Goal: Transaction & Acquisition: Purchase product/service

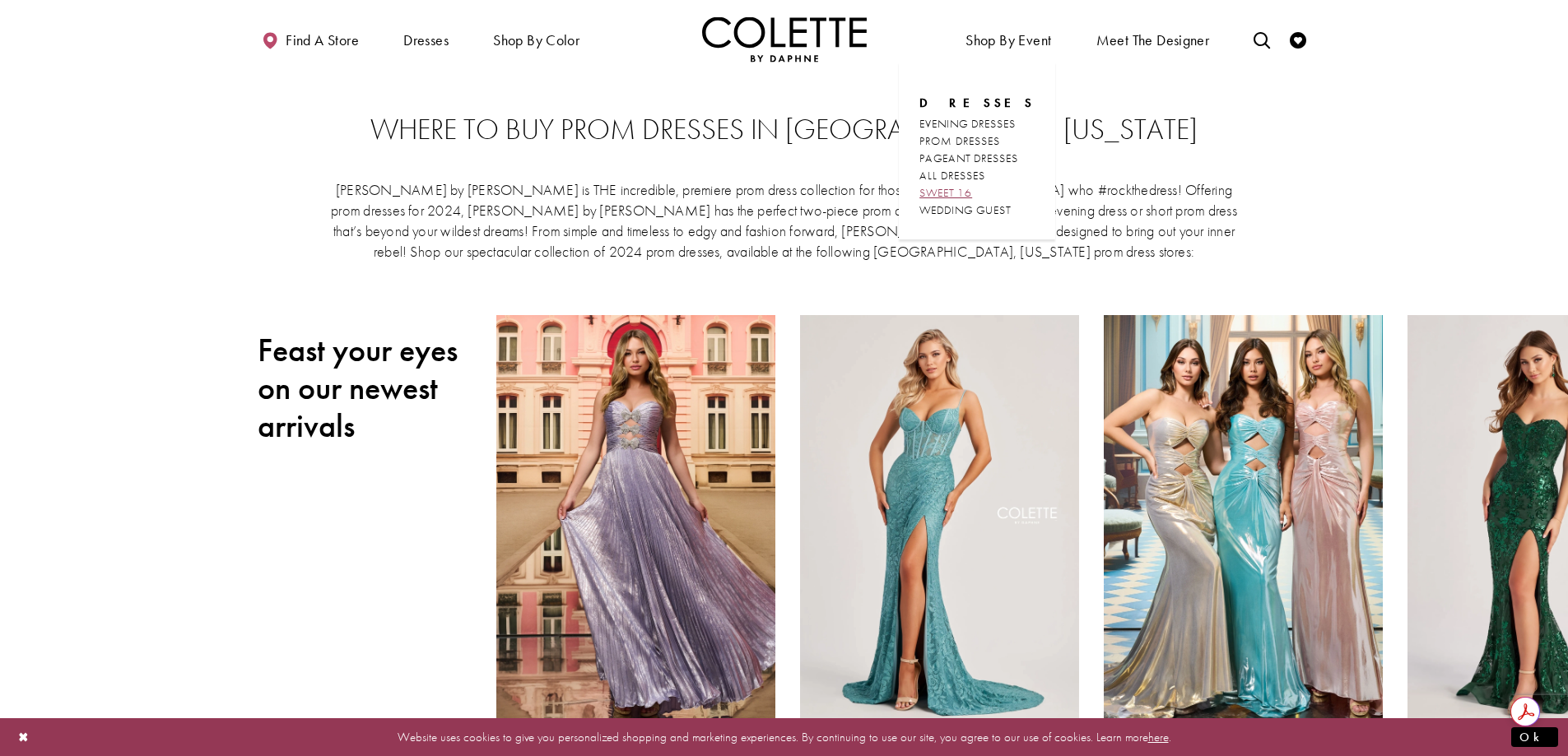
click at [972, 199] on span "SWEET 16" at bounding box center [946, 193] width 53 height 15
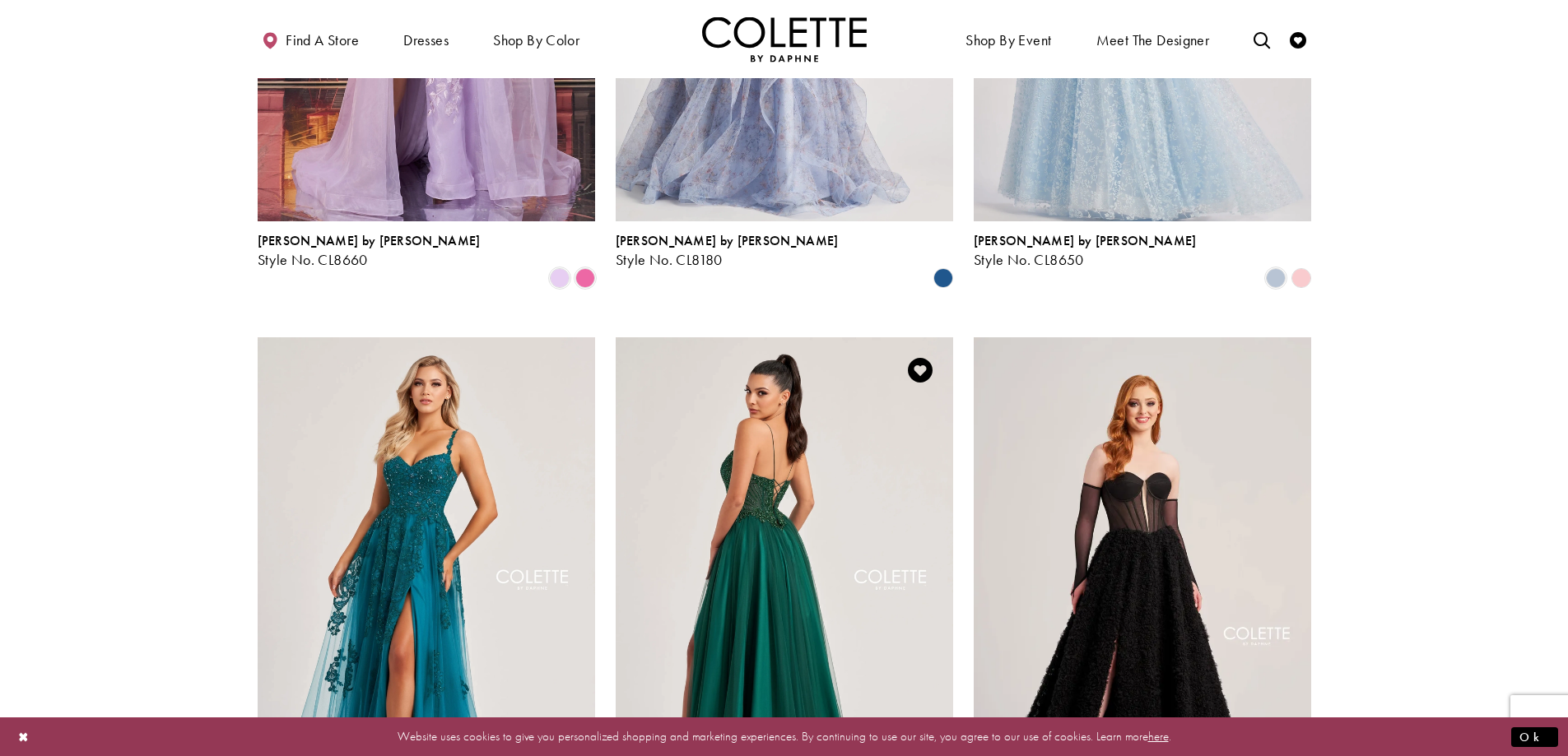
scroll to position [1645, 0]
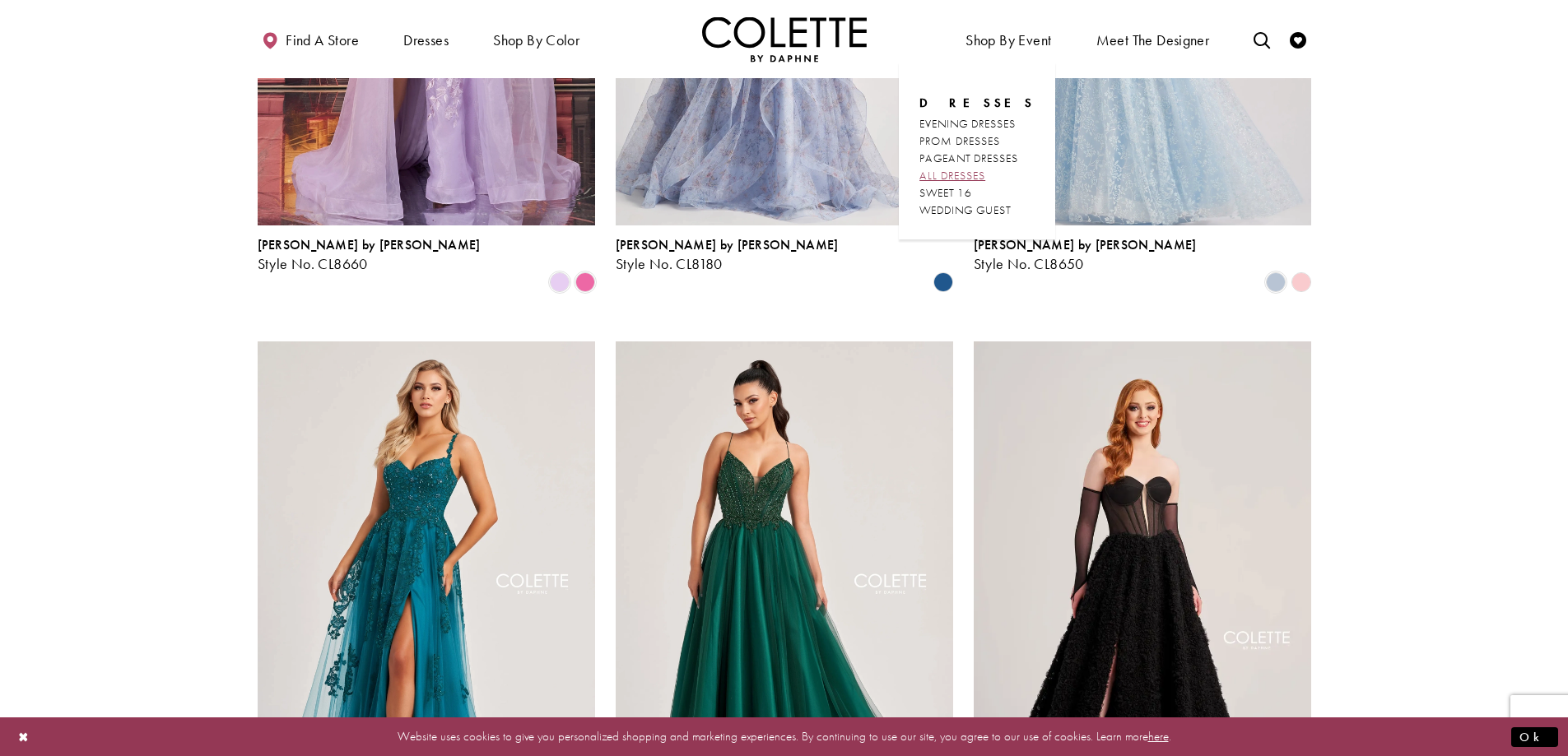
click at [949, 176] on span "ALL DRESSES" at bounding box center [953, 175] width 66 height 15
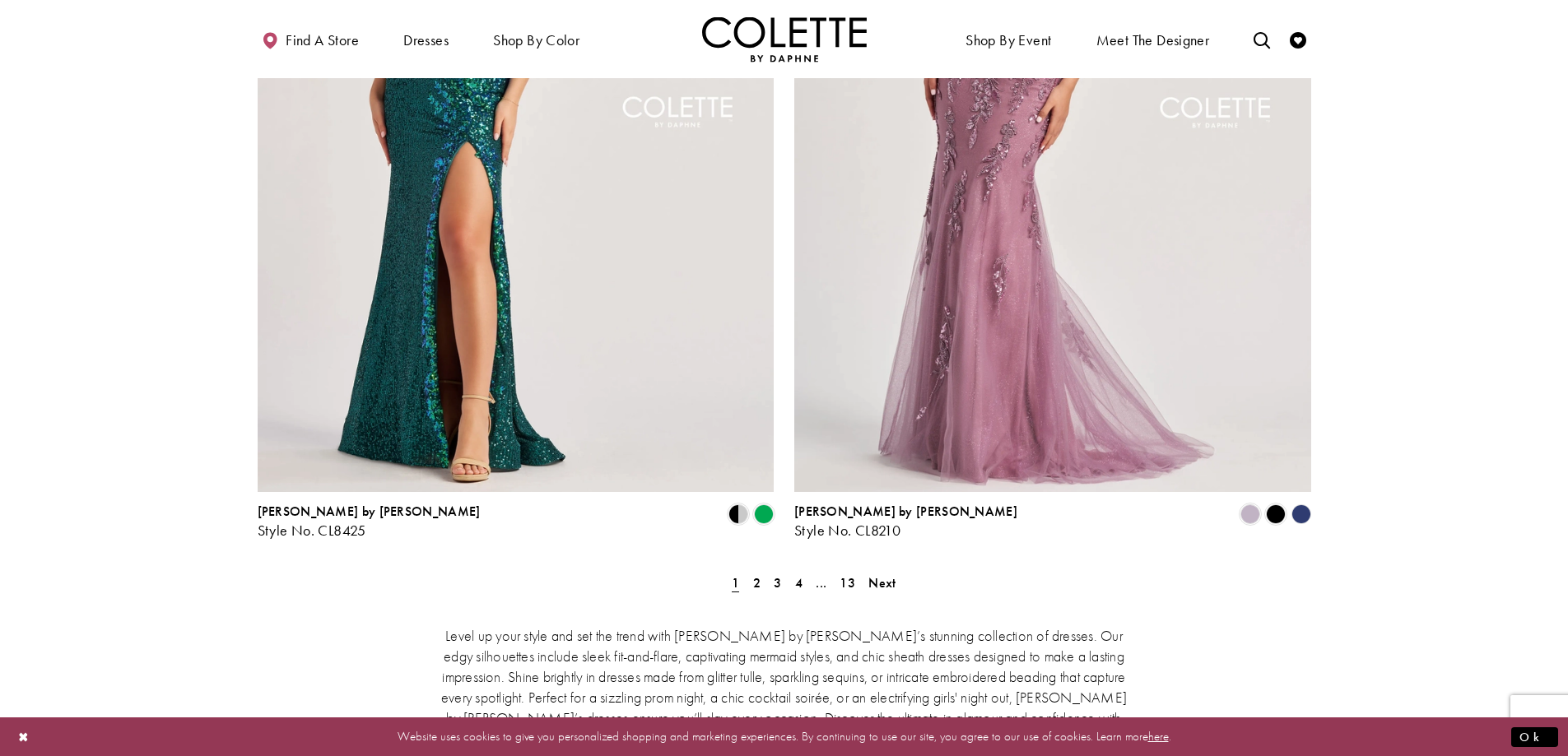
scroll to position [2880, 0]
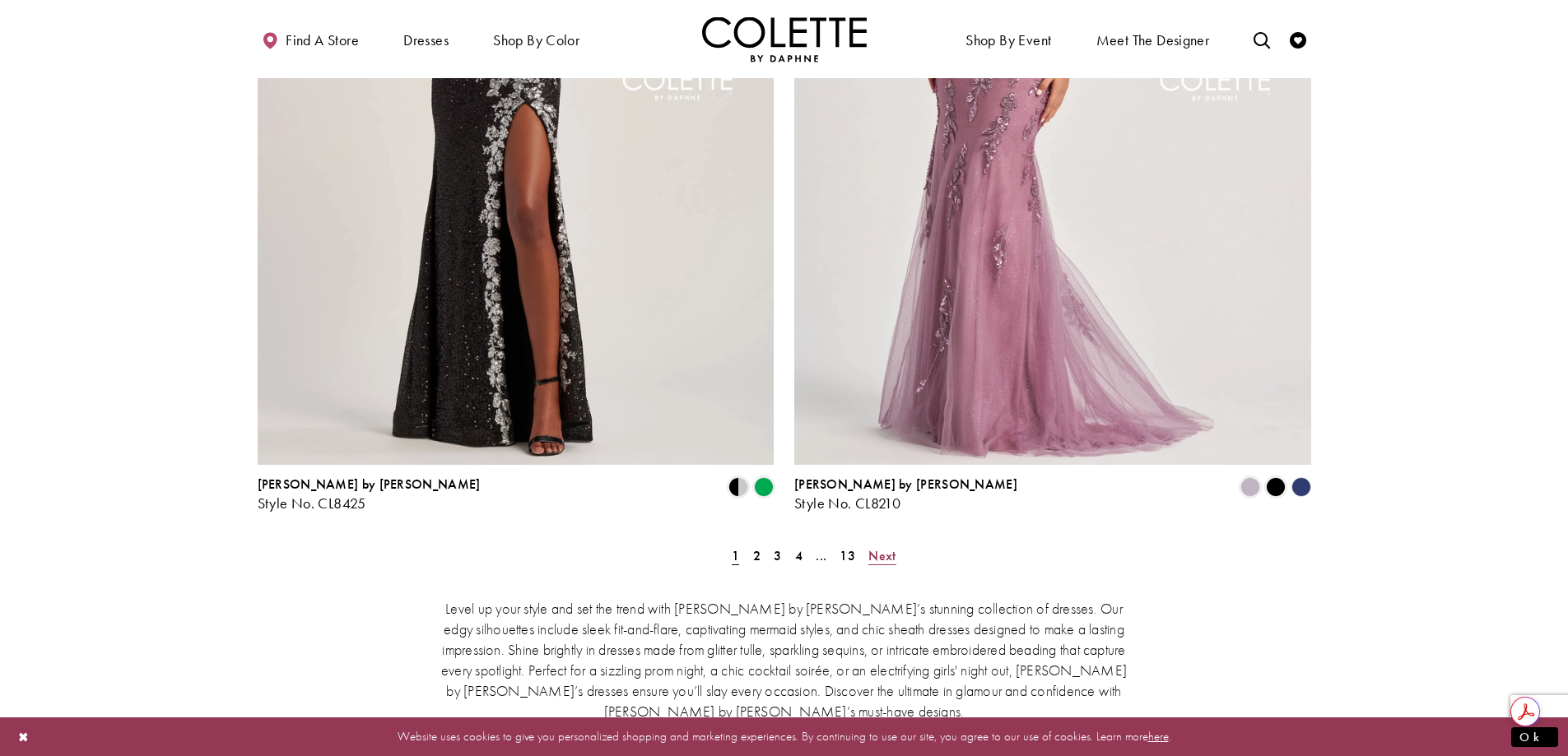
click at [897, 544] on link "Next" at bounding box center [882, 556] width 37 height 23
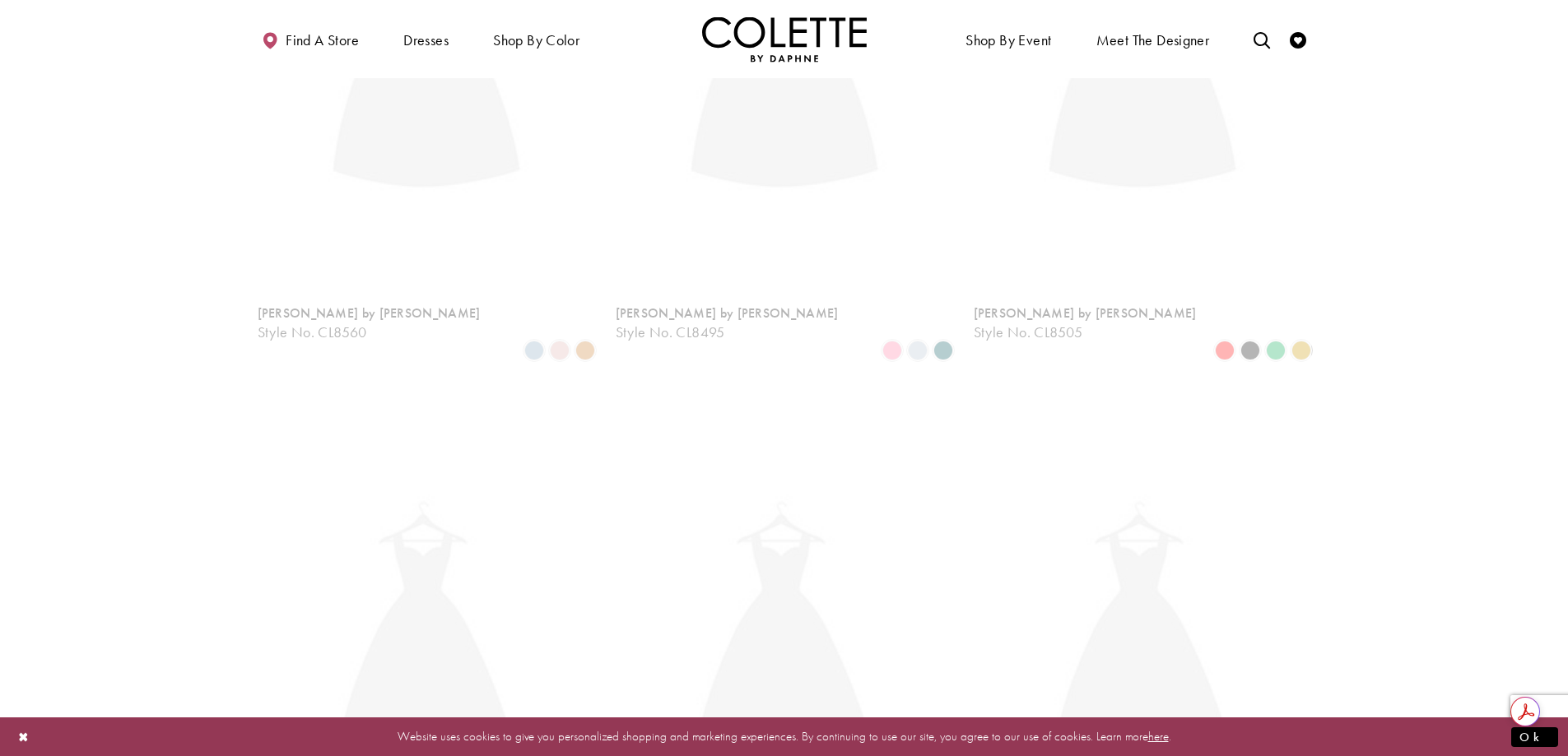
scroll to position [89, 0]
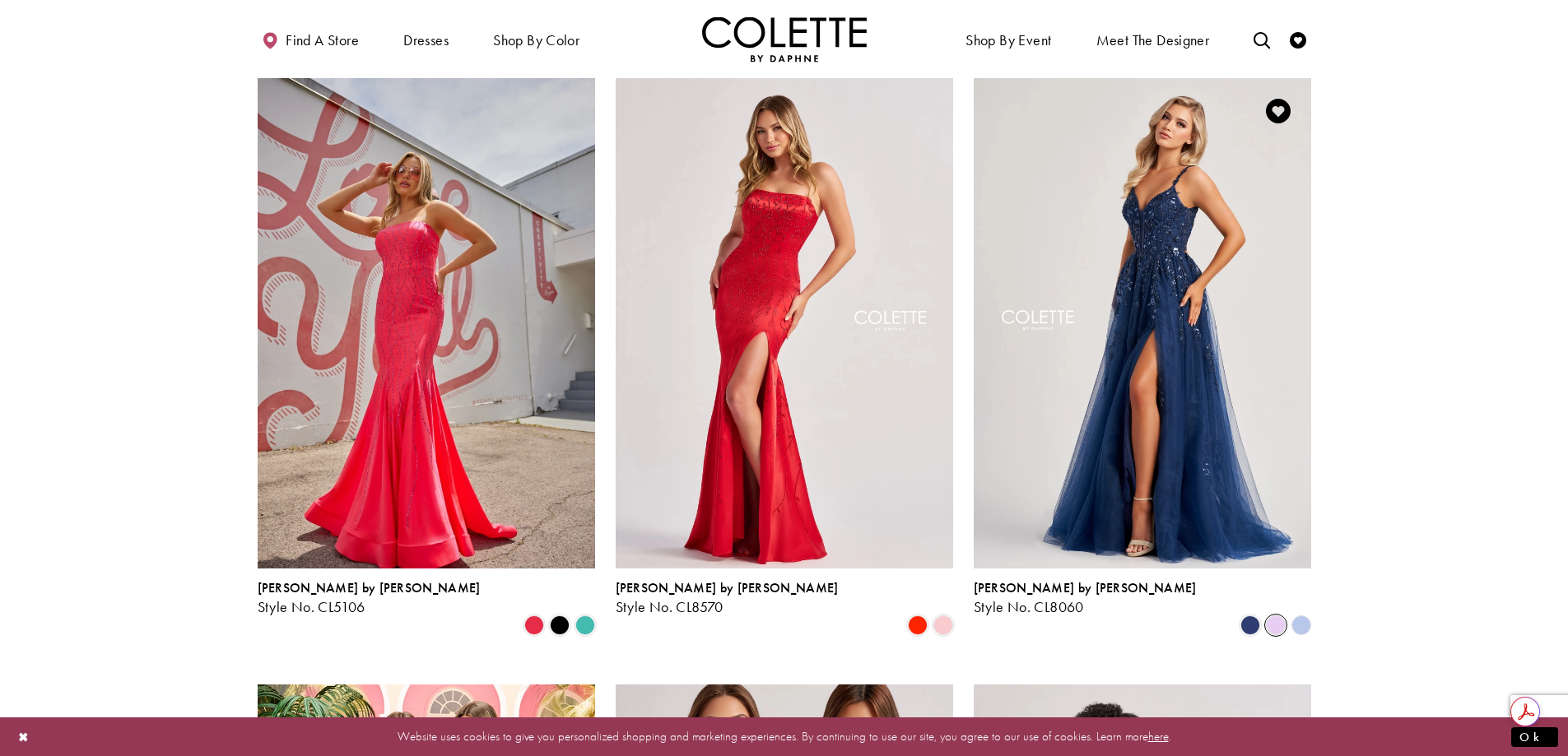
click at [1276, 615] on span "Product List" at bounding box center [1276, 625] width 20 height 20
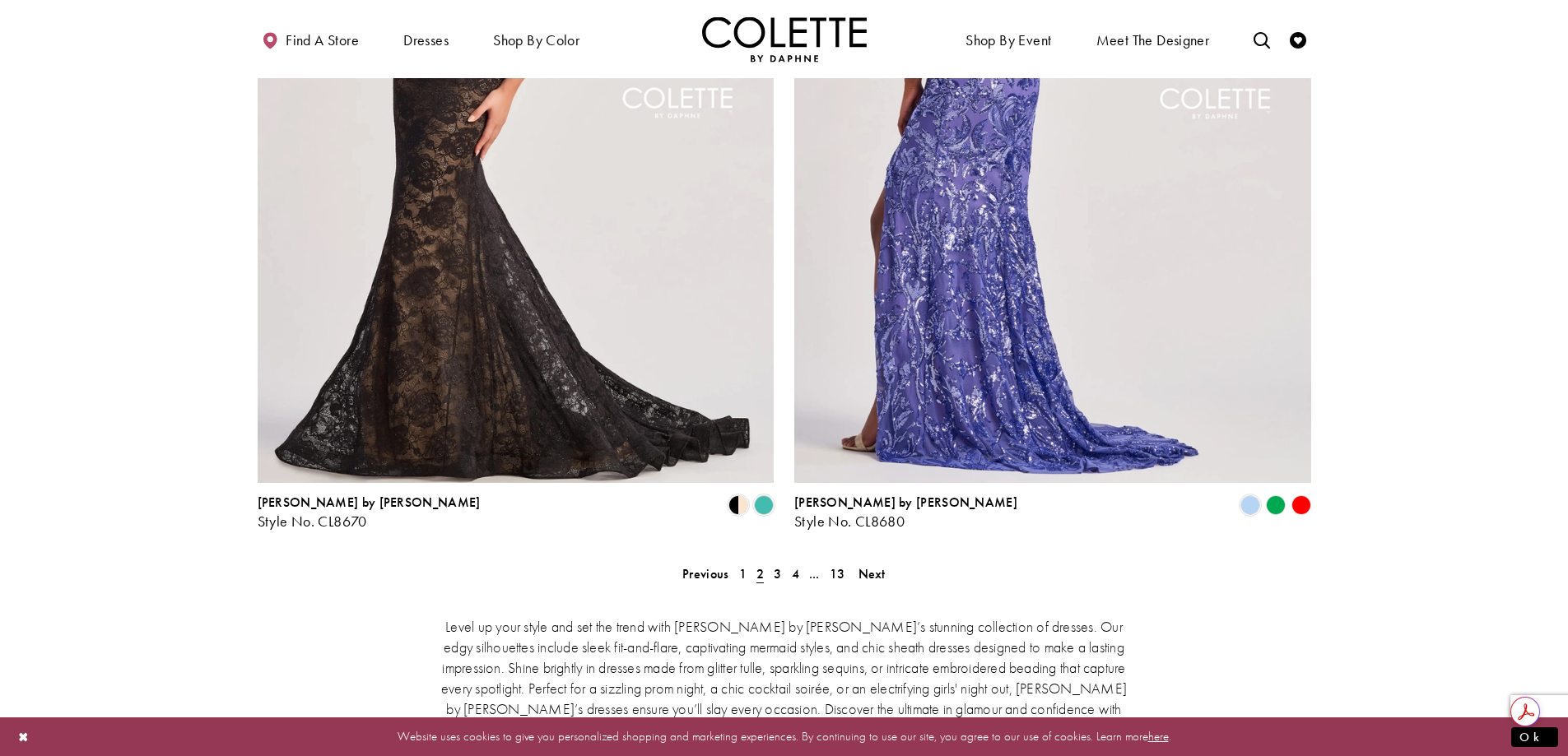
scroll to position [2887, 0]
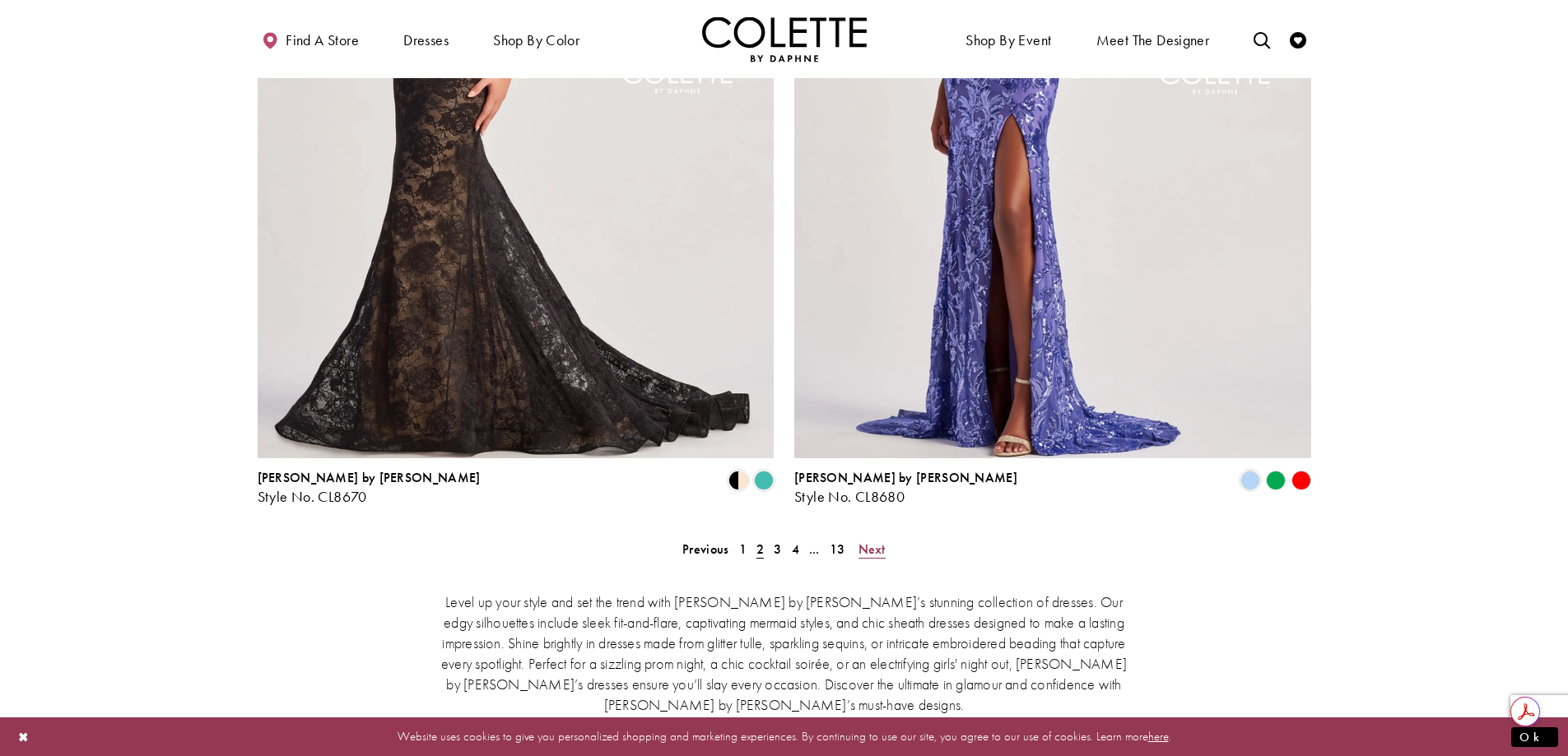
click at [871, 541] on span "Next" at bounding box center [872, 549] width 27 height 18
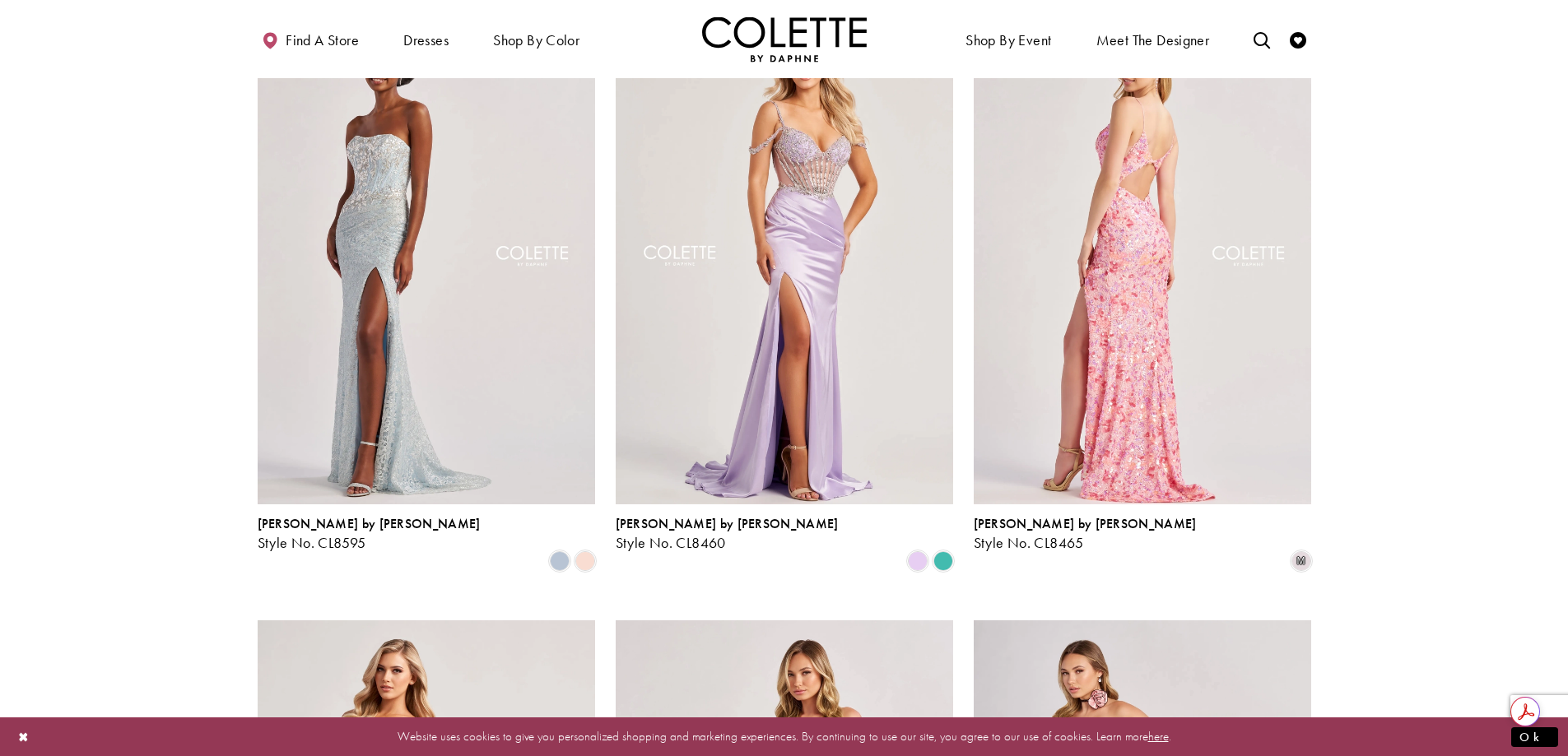
scroll to position [665, 0]
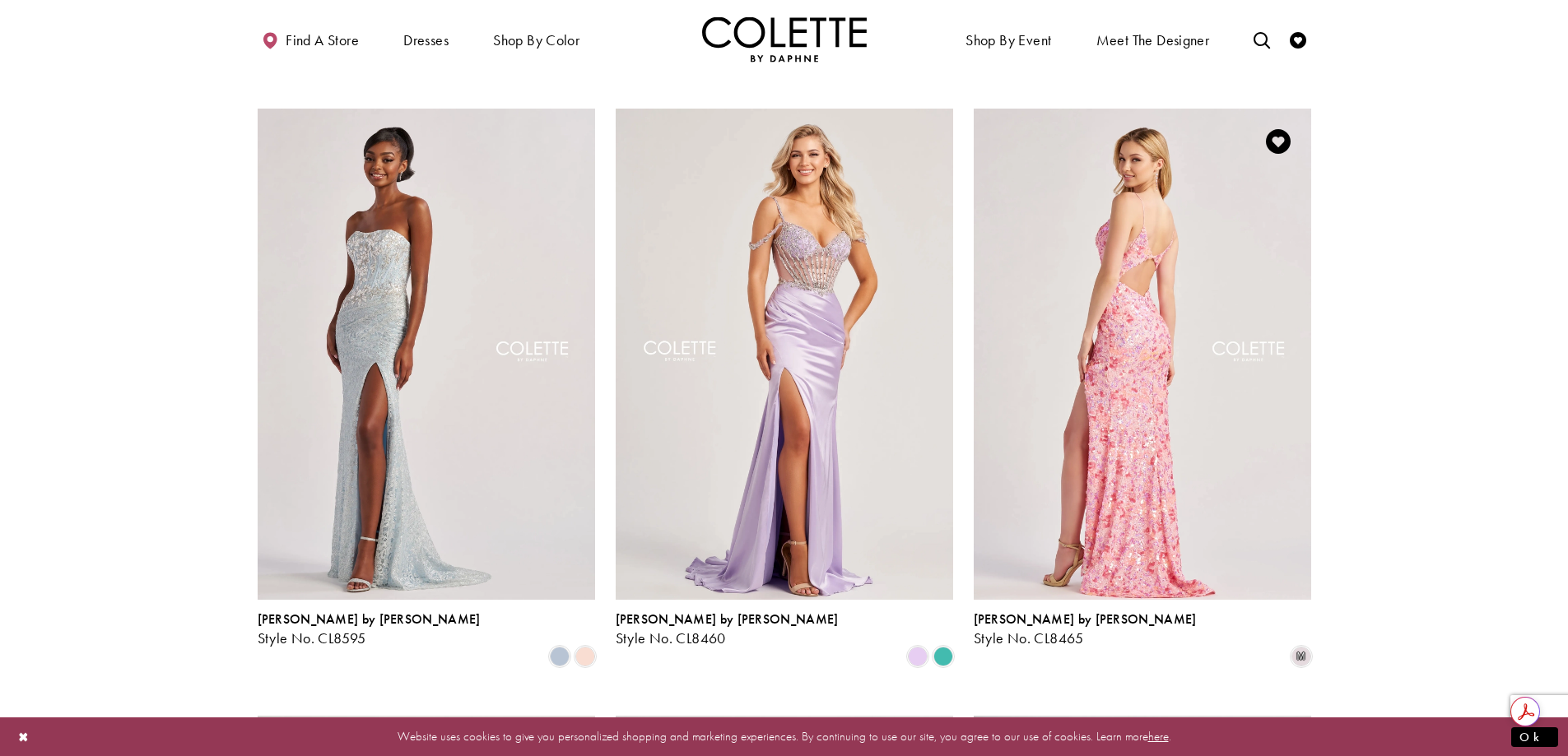
click at [1126, 396] on img "Visit Colette by Daphne Style No. CL8465 Page" at bounding box center [1142, 354] width 337 height 490
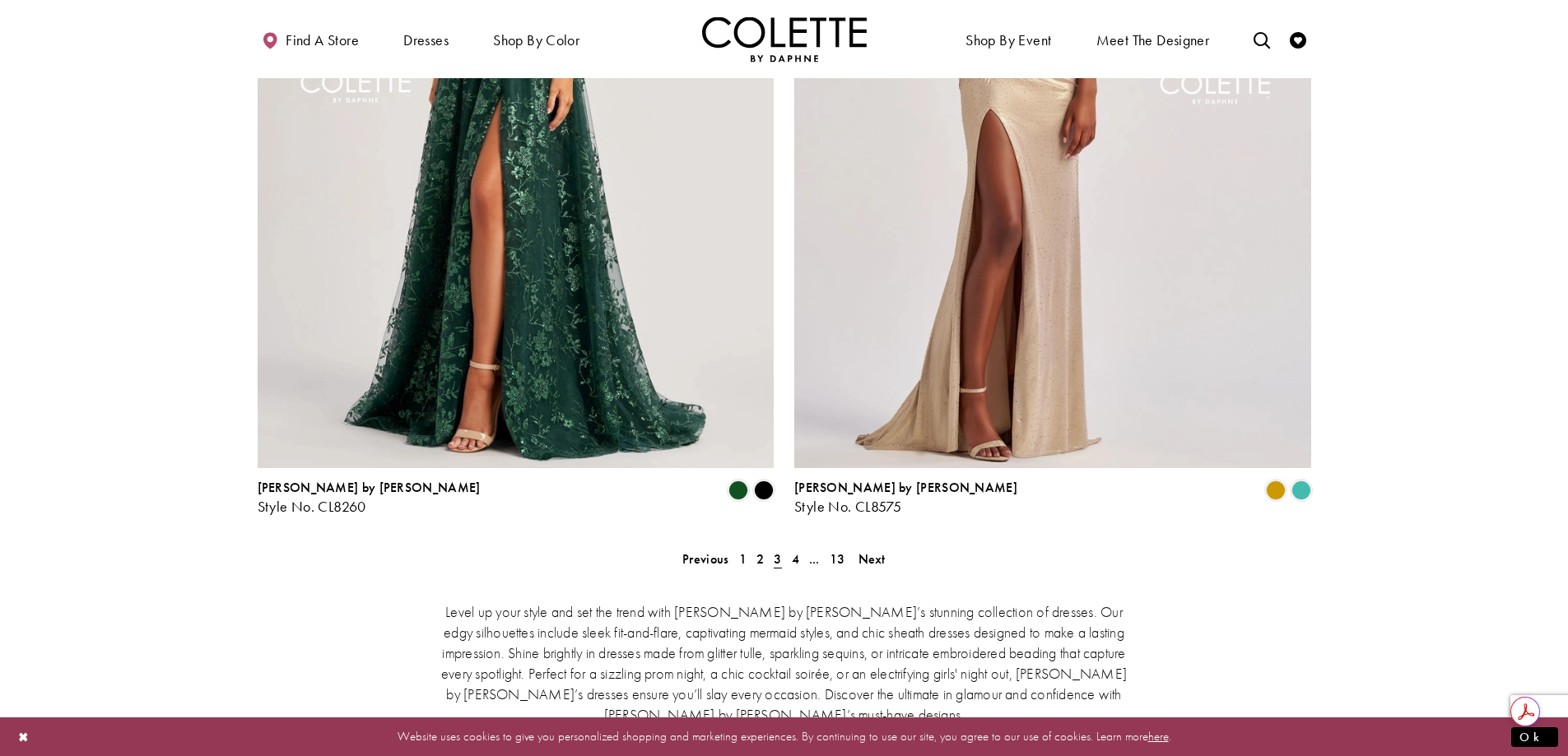
scroll to position [2887, 0]
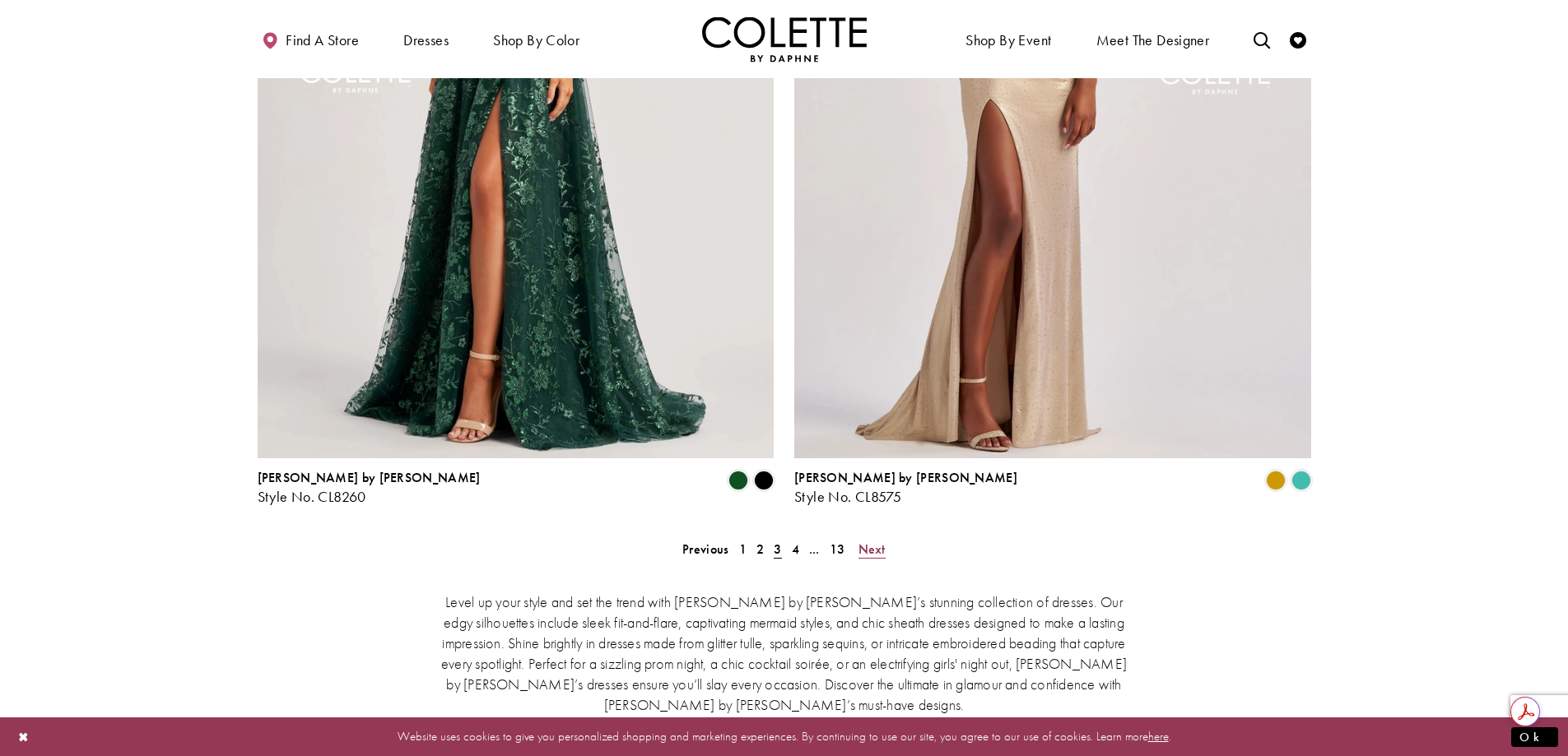
click at [869, 541] on span "Next" at bounding box center [872, 549] width 27 height 18
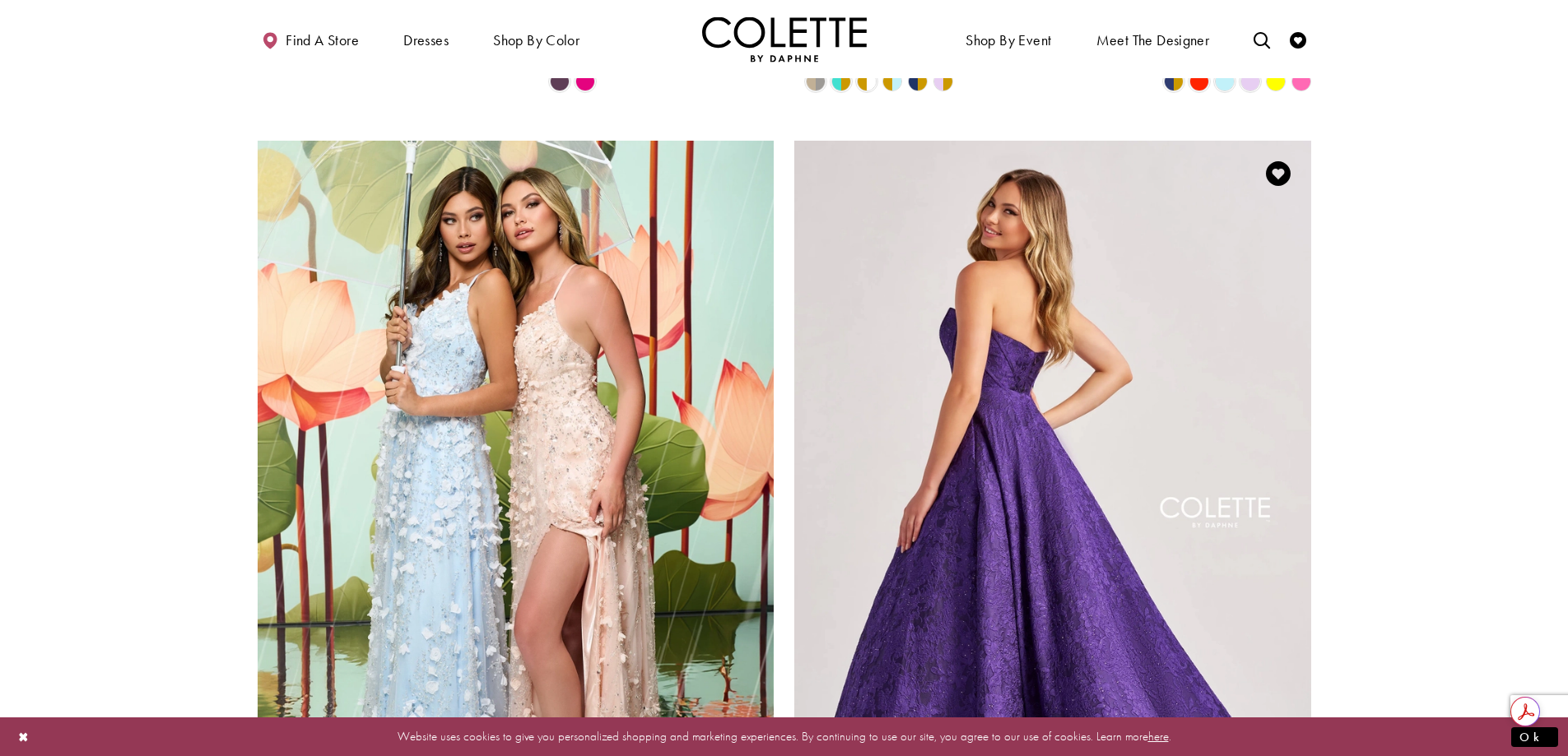
scroll to position [2721, 0]
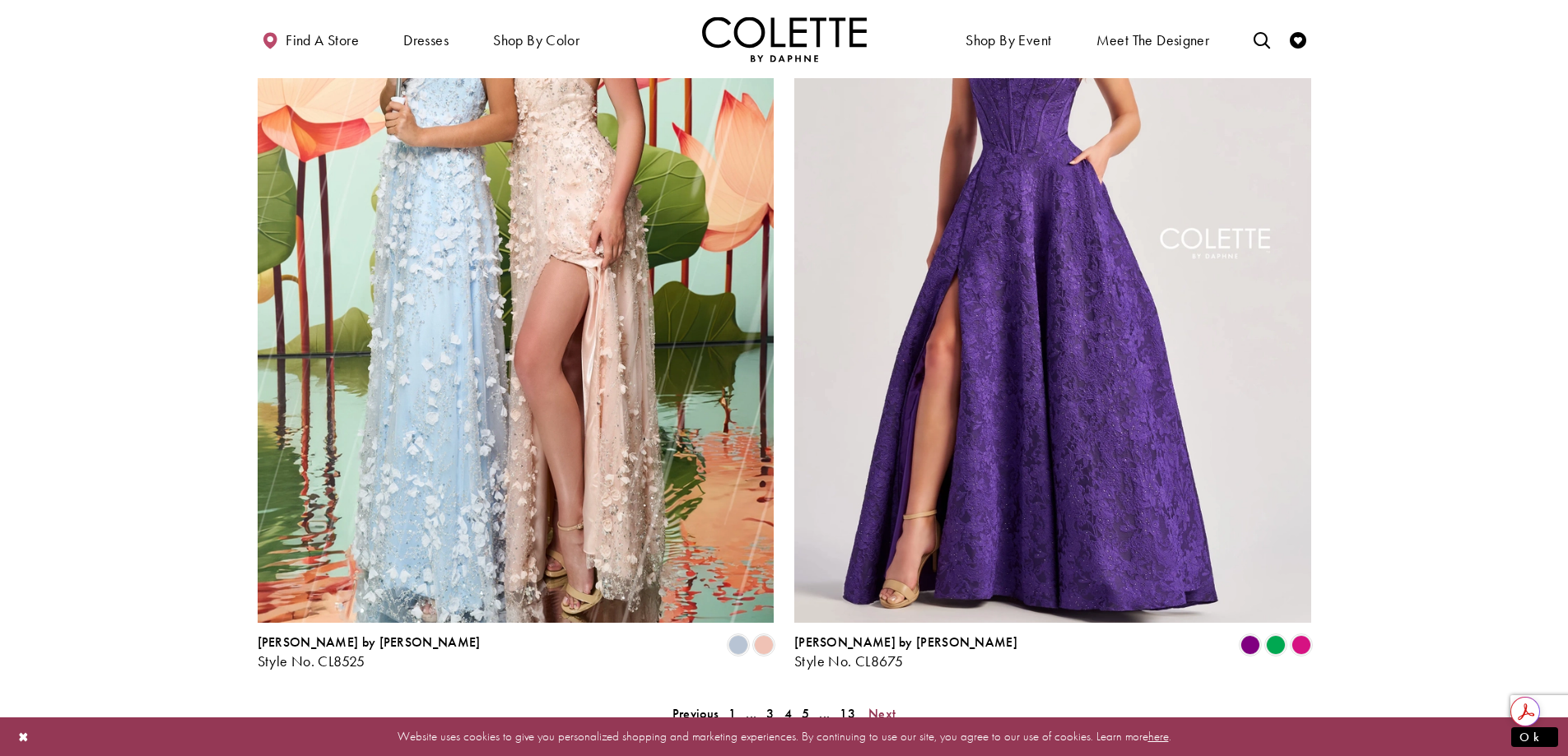
click at [875, 705] on span "Next" at bounding box center [882, 713] width 27 height 18
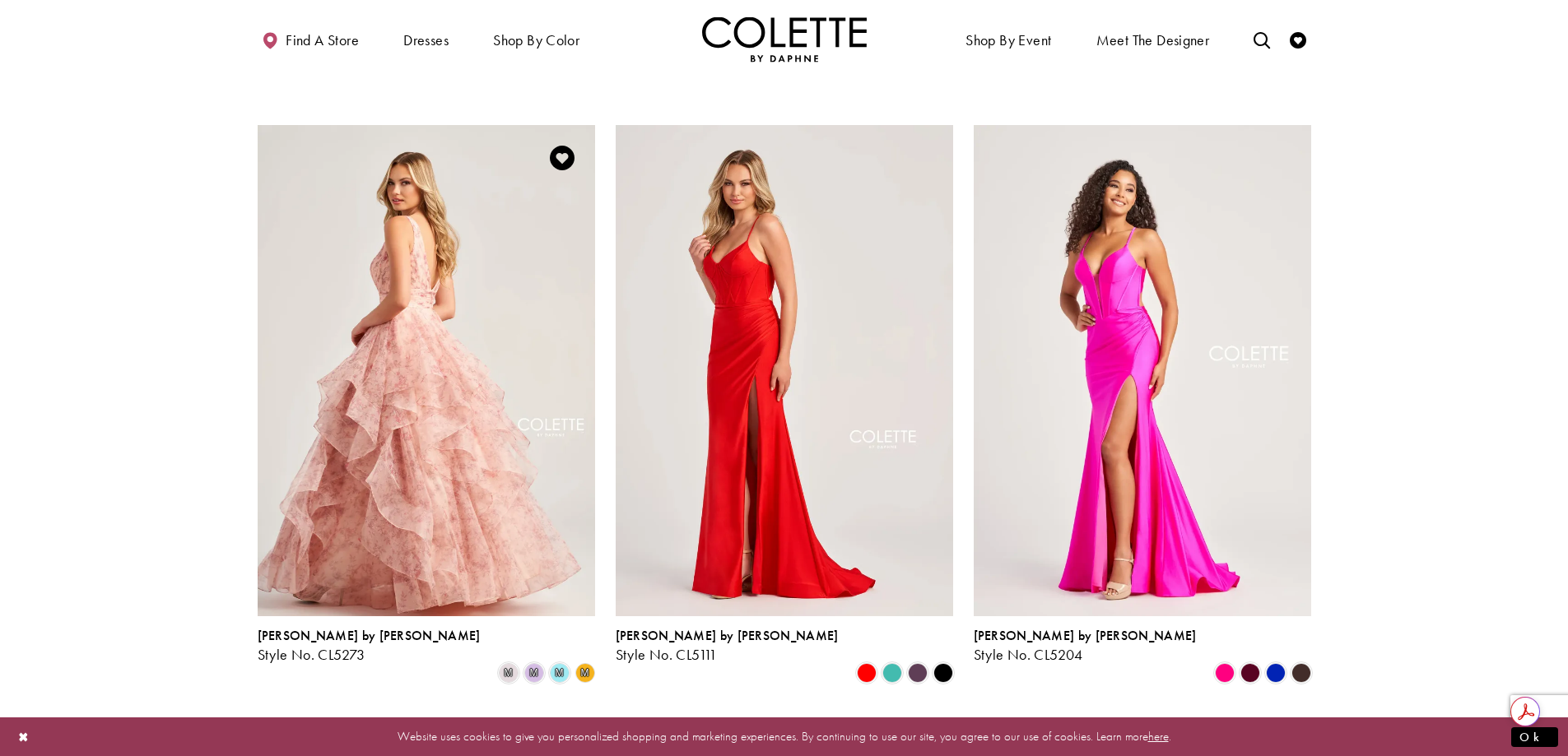
scroll to position [830, 0]
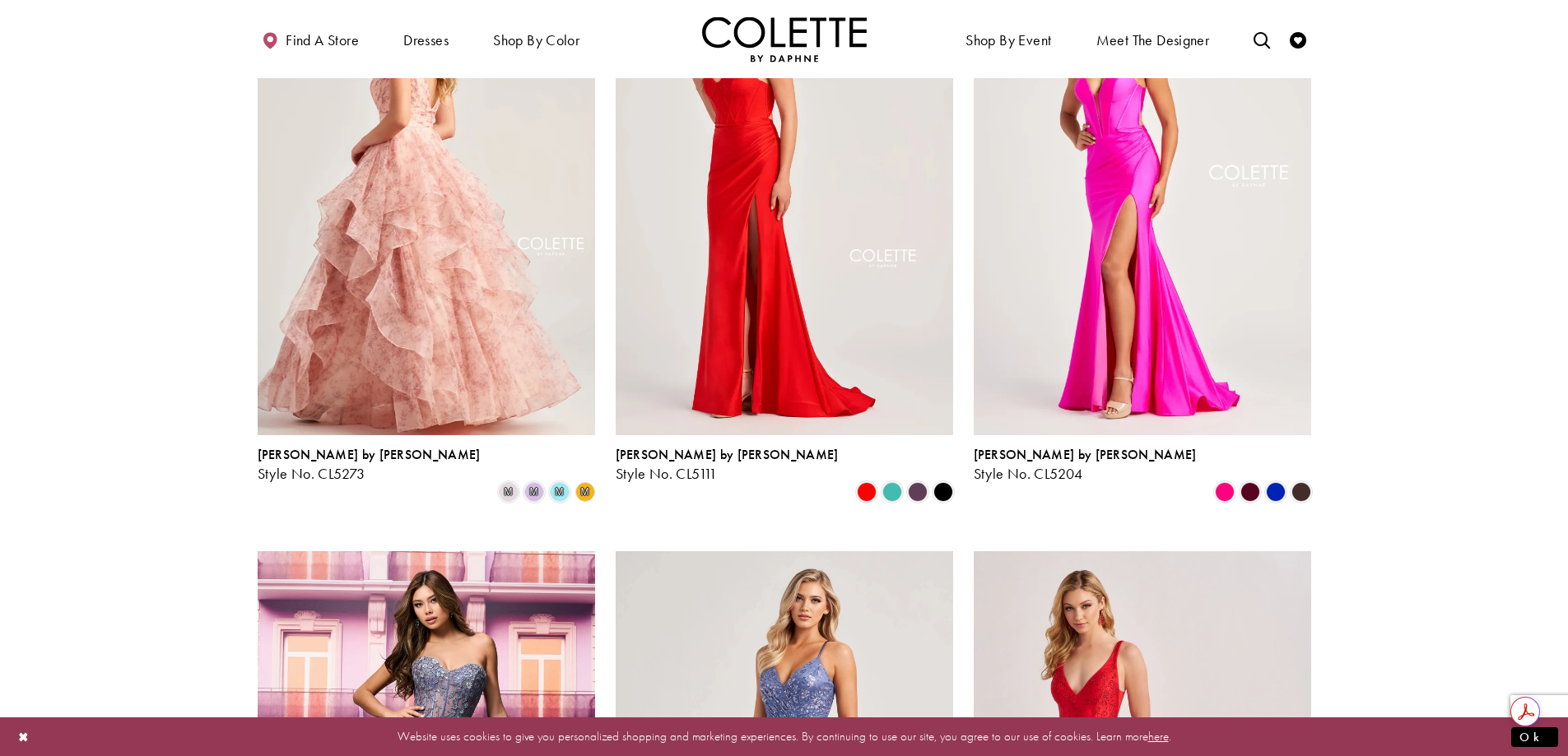
click at [477, 326] on img "Visit Colette by Daphne Style No. CL5273 Page" at bounding box center [426, 189] width 337 height 490
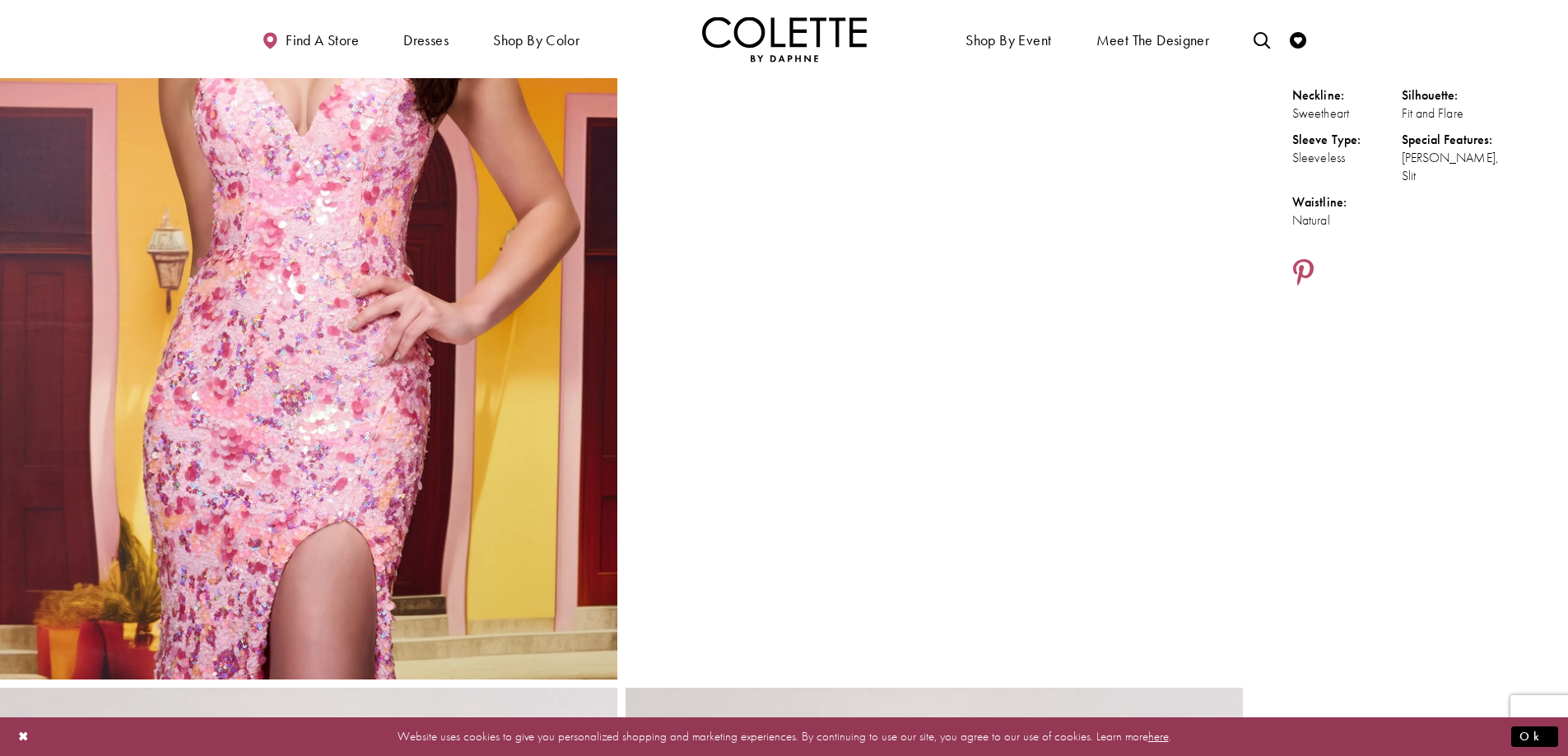
scroll to position [412, 0]
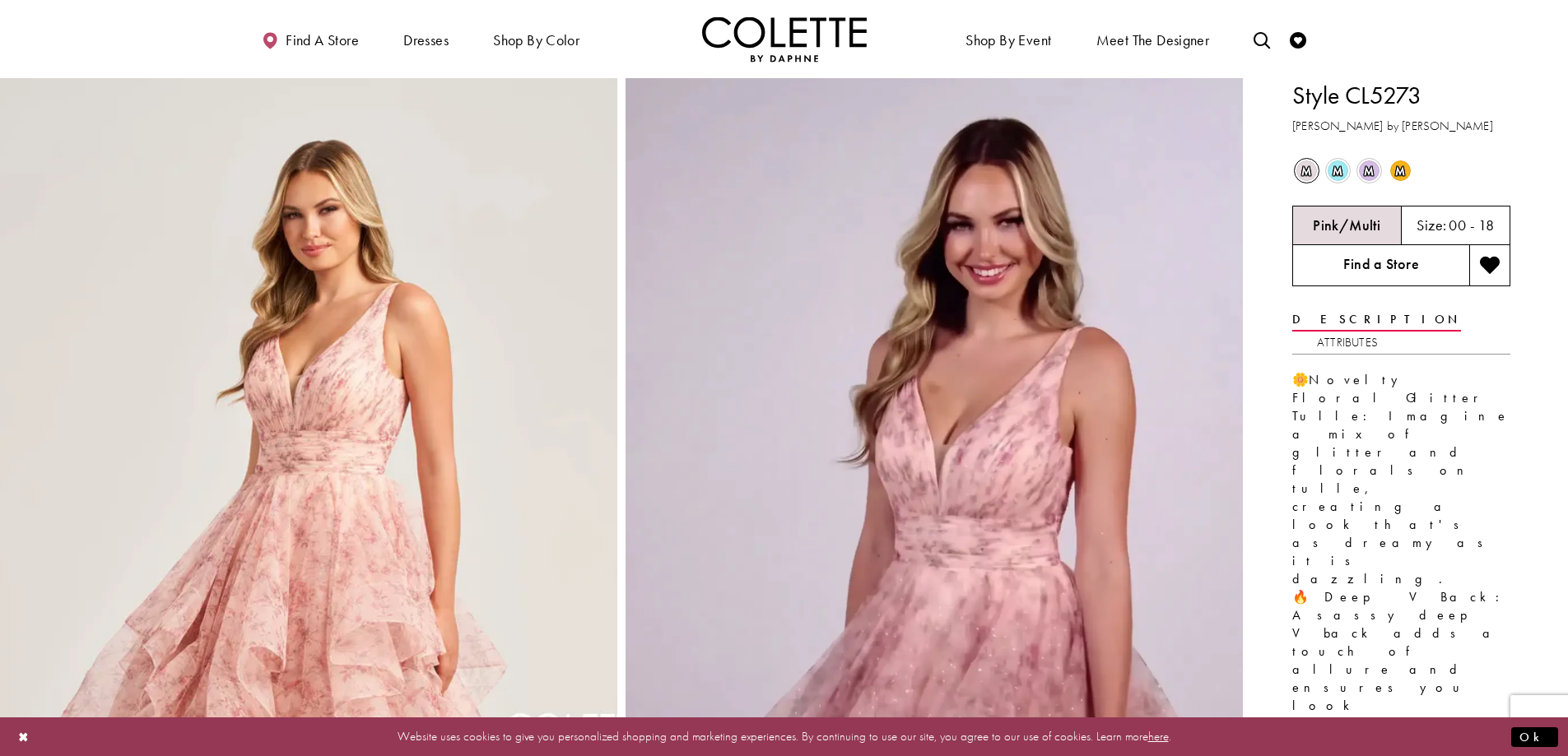
click at [1381, 258] on link "Find a Store" at bounding box center [1380, 266] width 177 height 41
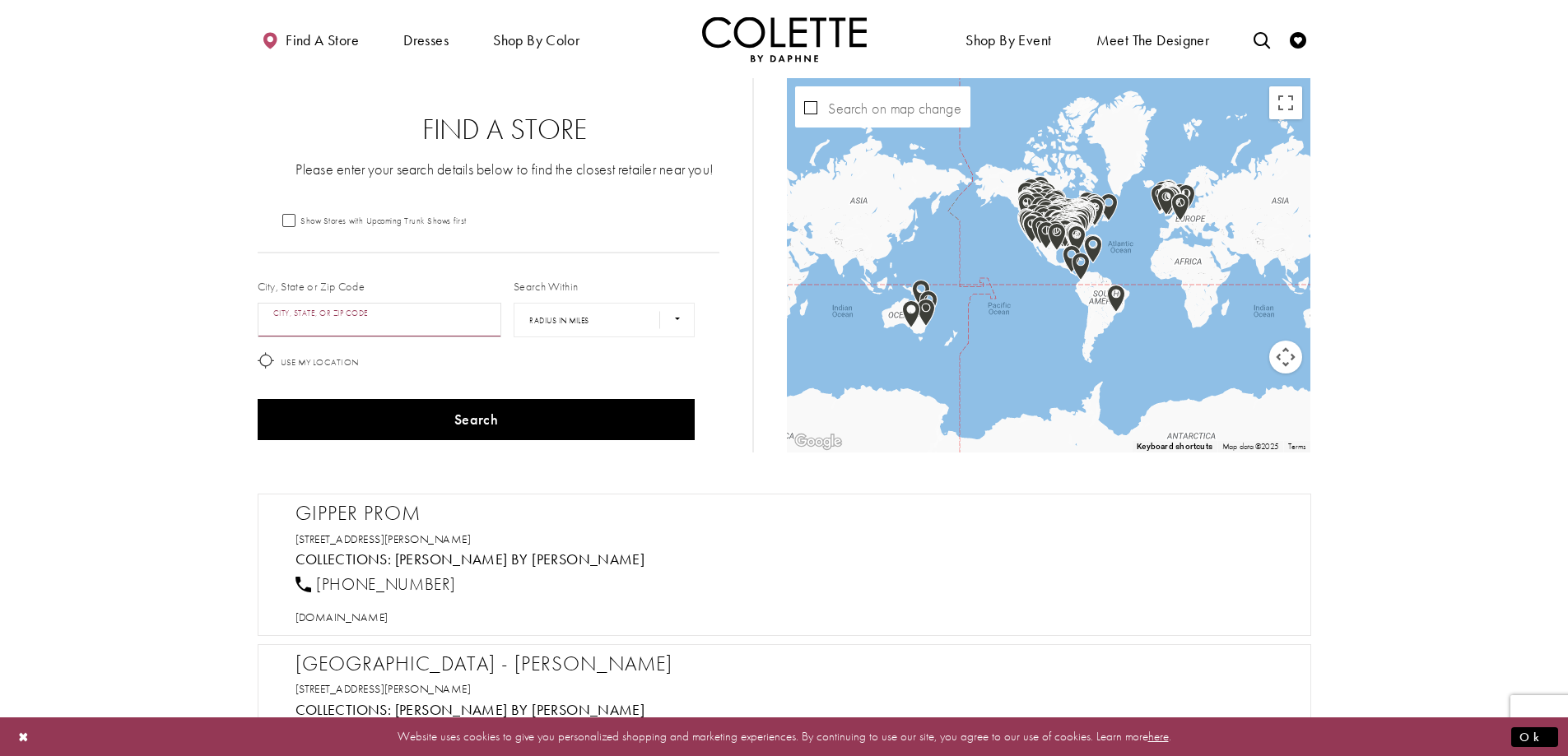
click at [378, 324] on input "City, State, or ZIP Code" at bounding box center [380, 319] width 245 height 34
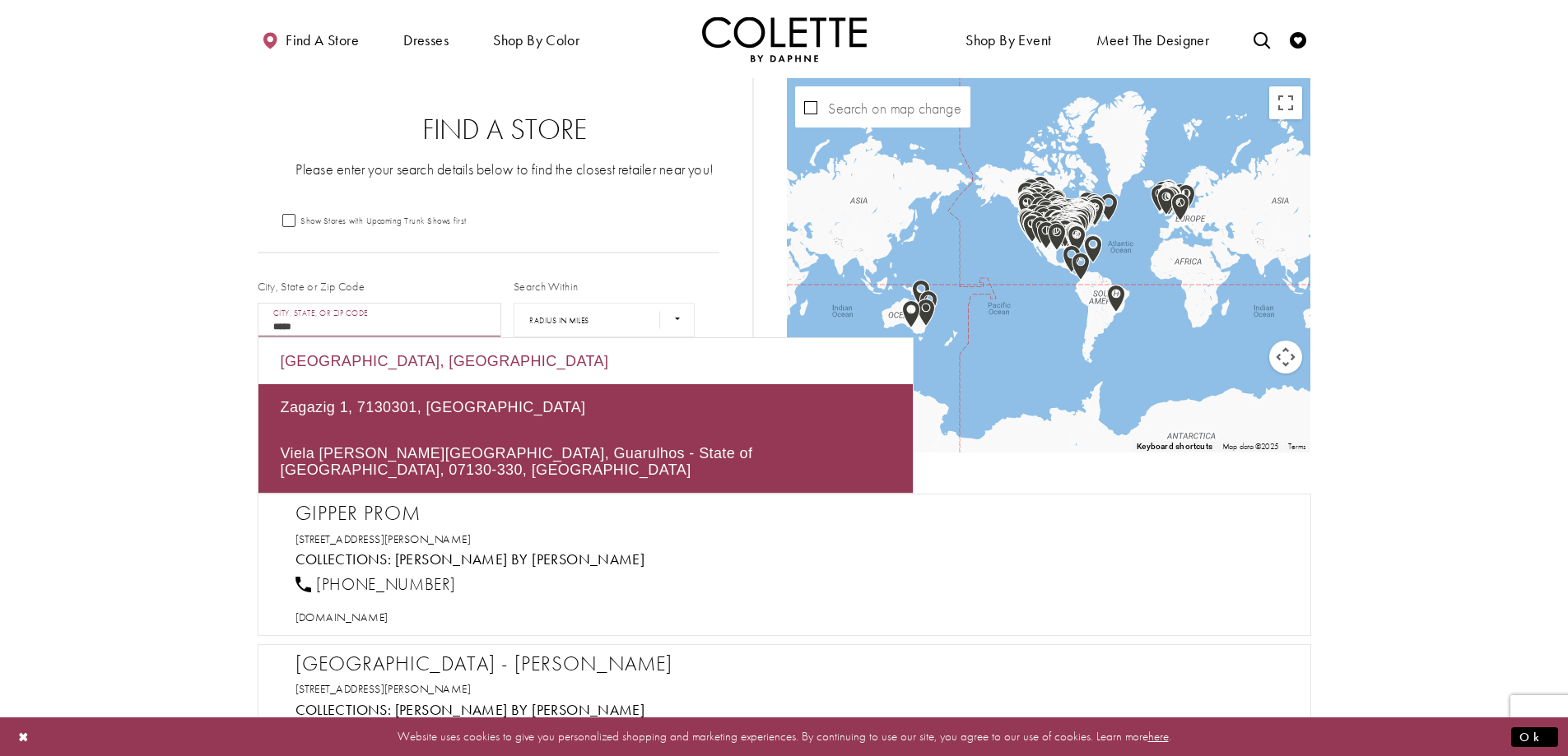
click at [409, 362] on div "Alexandria, LA 71303, USA" at bounding box center [585, 360] width 654 height 46
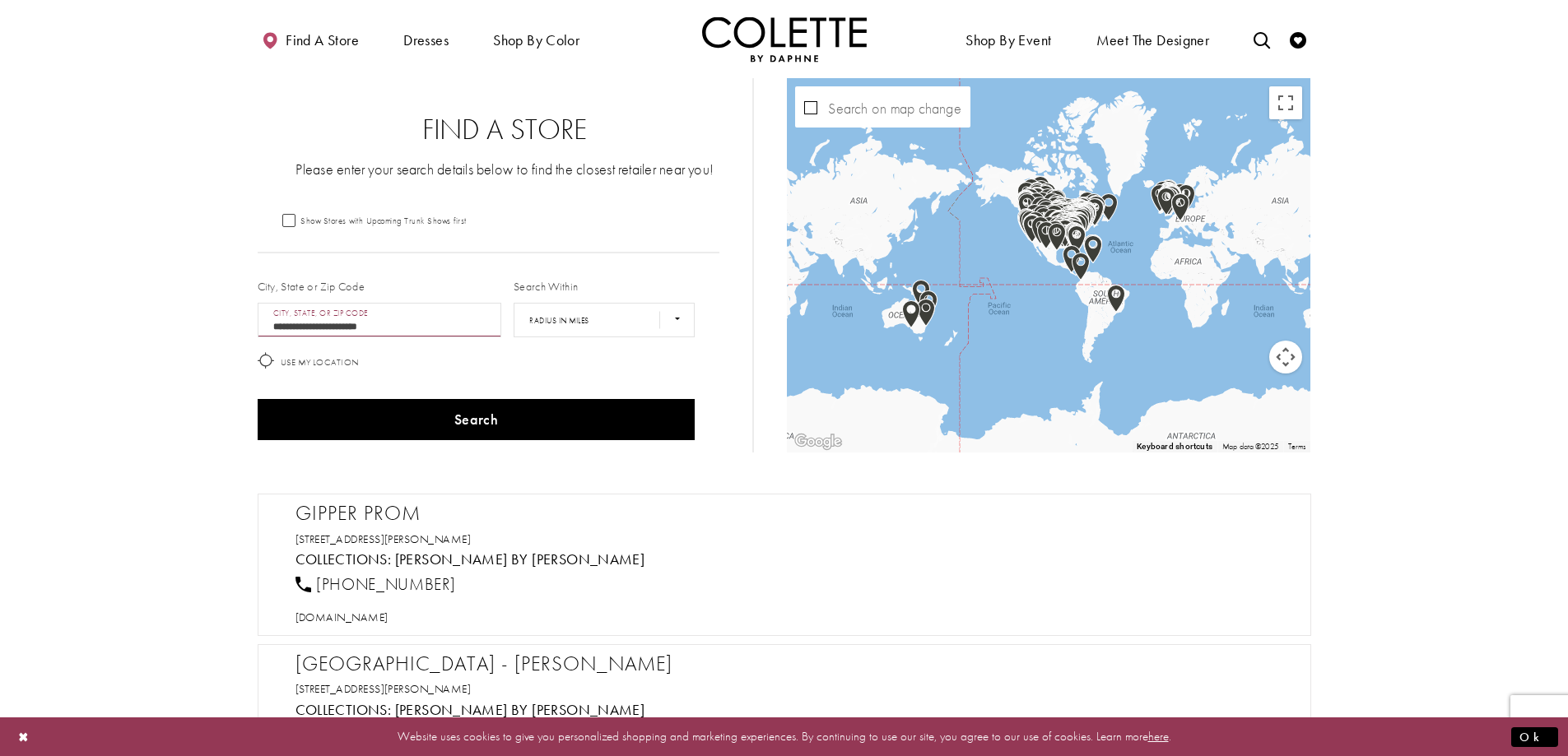
type input "**********"
click at [591, 323] on select "**** ** *** *** ***" at bounding box center [605, 319] width 181 height 34
select select "******"
click at [514, 303] on select "**** ** *** *** ***" at bounding box center [605, 319] width 181 height 34
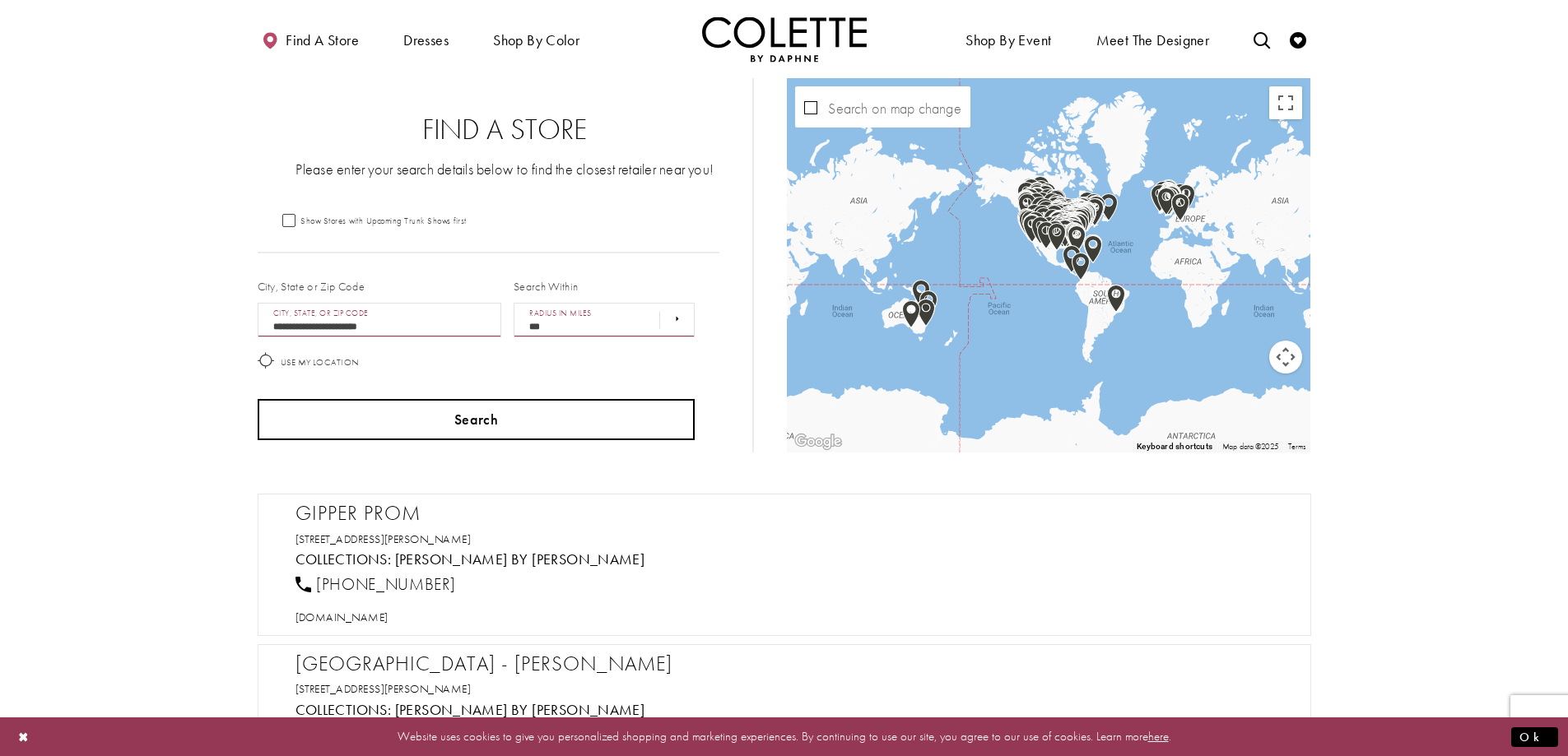
click at [506, 417] on button "Search" at bounding box center [476, 419] width 438 height 41
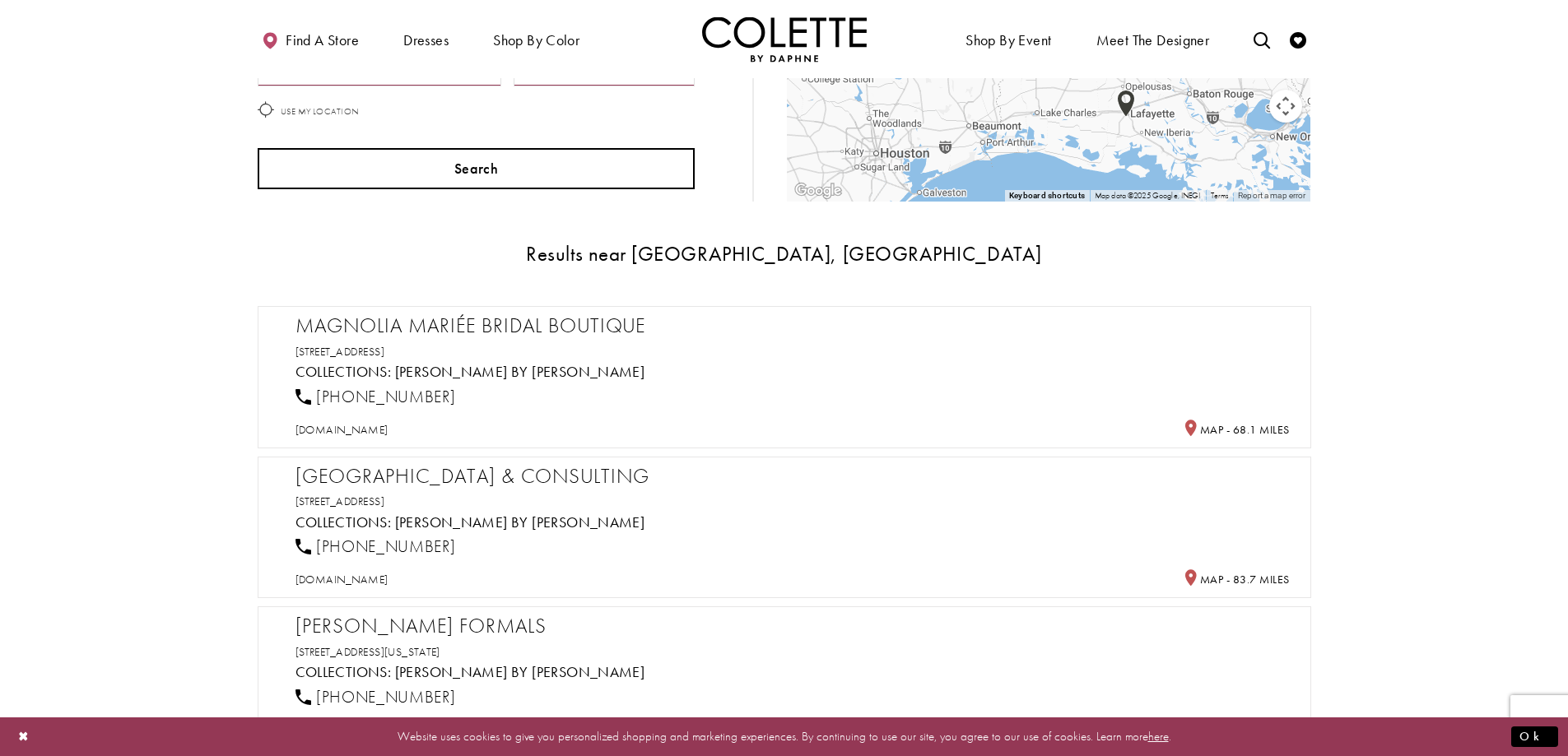
scroll to position [246, 0]
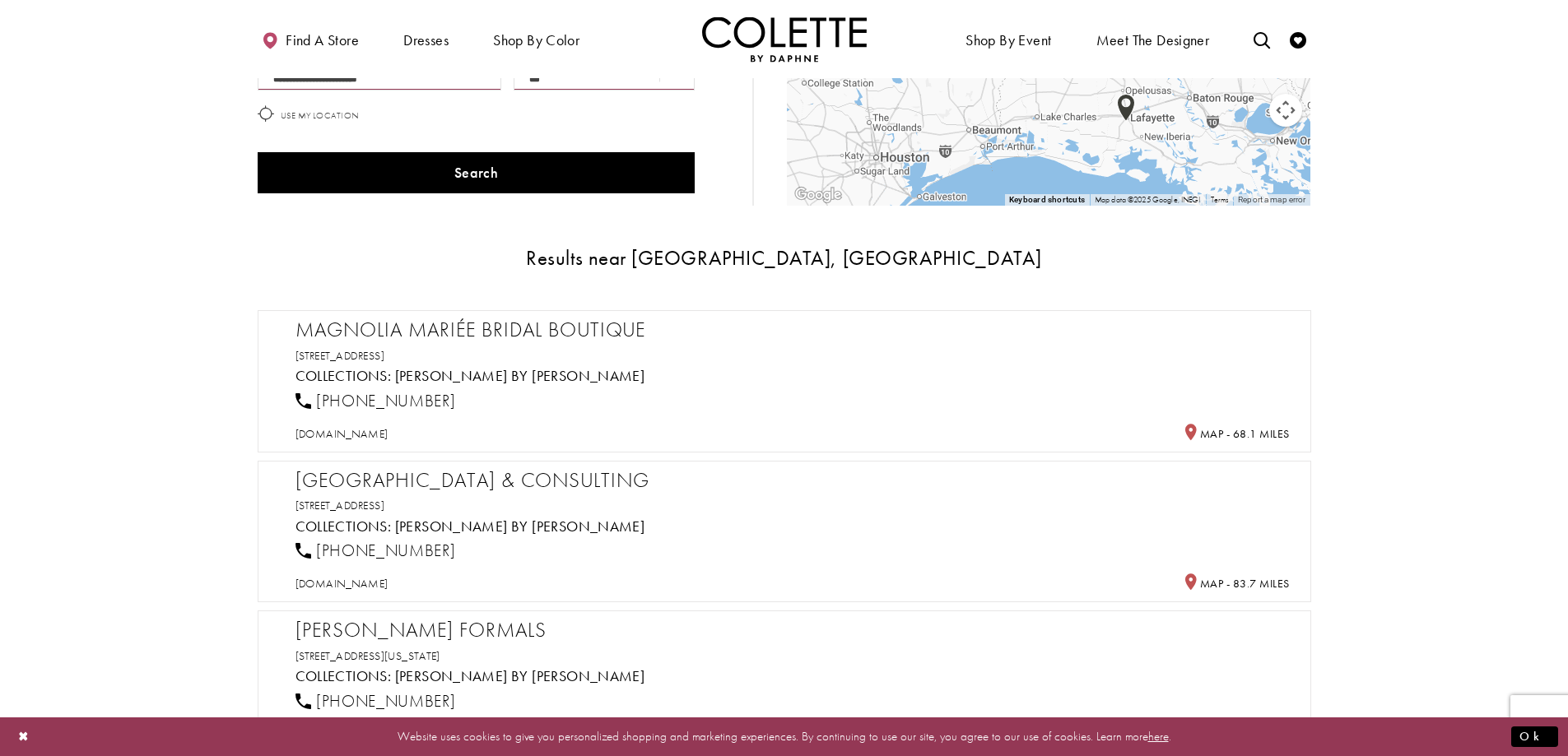
click at [433, 486] on h2 "Park Lane Styling & Consulting" at bounding box center [792, 480] width 994 height 24
click at [385, 355] on link "200 Main St, Natchez, MS 39120, USA" at bounding box center [340, 355] width 90 height 15
